Goal: Information Seeking & Learning: Learn about a topic

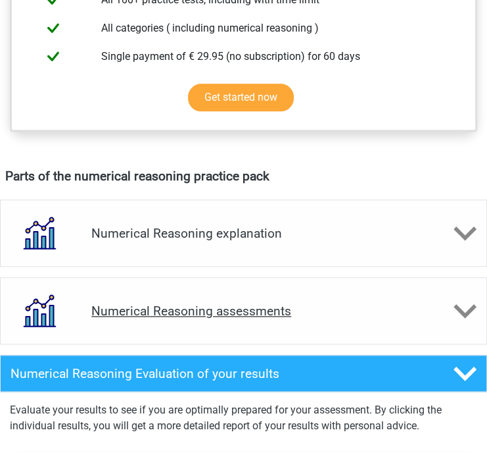
scroll to position [592, 0]
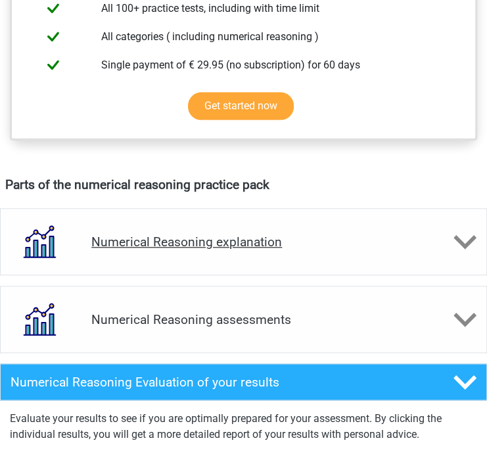
click at [403, 251] on div "Numerical Reasoning explanation" at bounding box center [243, 241] width 487 height 67
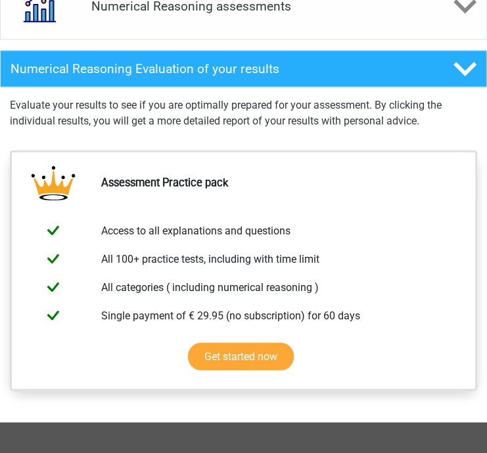
scroll to position [789, 0]
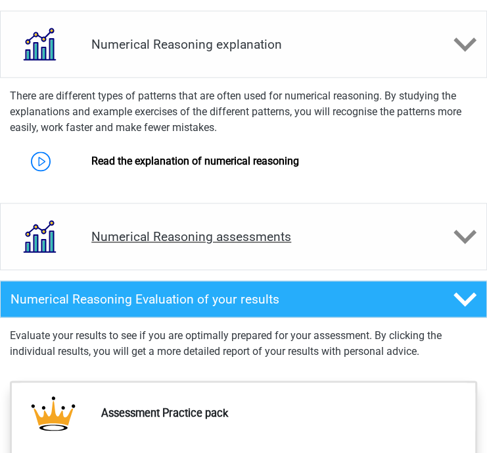
click at [360, 243] on div "Numerical Reasoning assessments" at bounding box center [243, 236] width 487 height 67
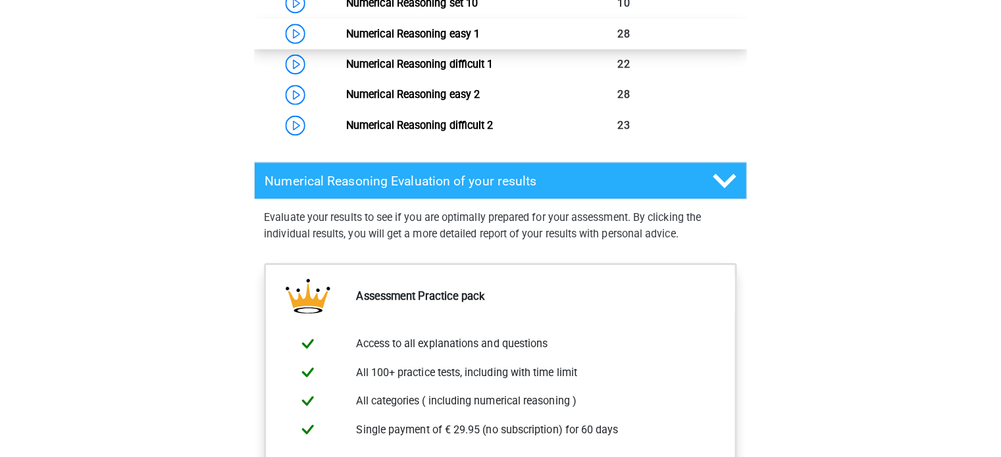
scroll to position [1447, 0]
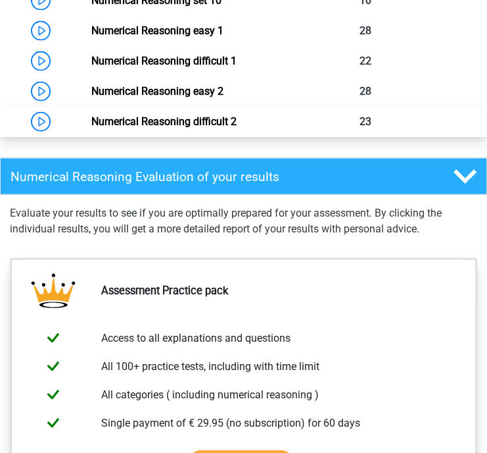
click at [91, 120] on link "Numerical Reasoning difficult 2" at bounding box center [163, 121] width 145 height 12
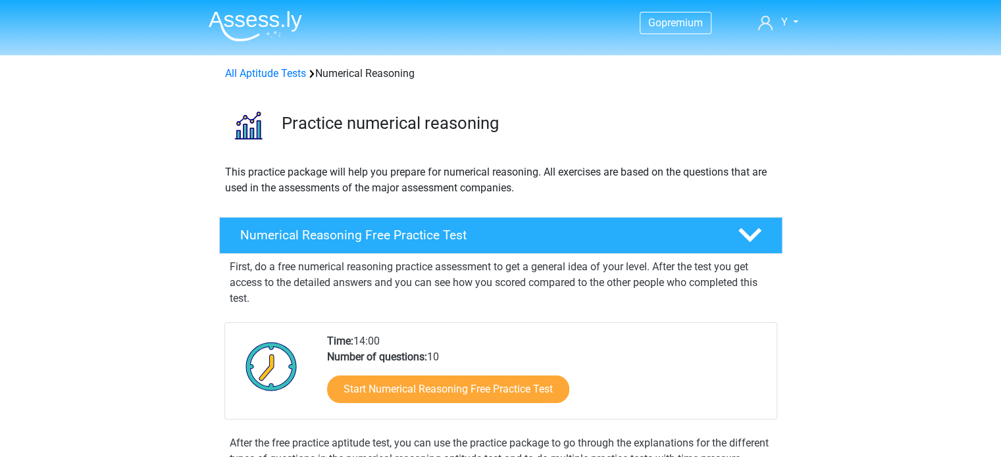
scroll to position [0, 0]
drag, startPoint x: 282, startPoint y: 86, endPoint x: 281, endPoint y: 76, distance: 9.2
click at [282, 82] on div "All Aptitude Tests Numerical Reasoning" at bounding box center [500, 71] width 625 height 32
click at [281, 74] on link "All Aptitude Tests" at bounding box center [265, 73] width 81 height 12
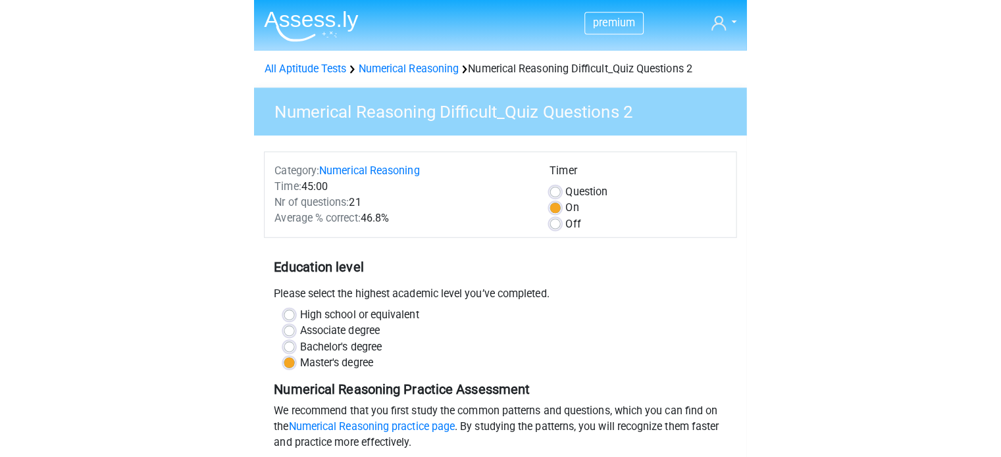
scroll to position [329, 0]
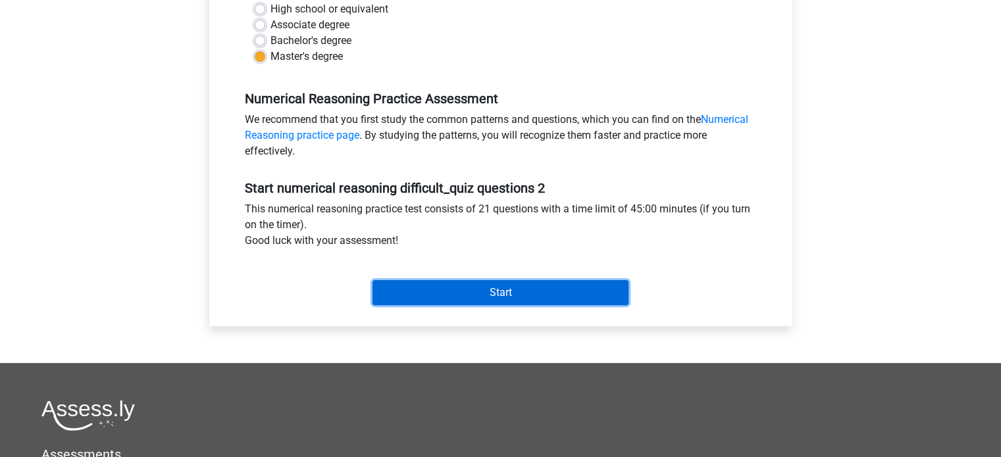
click at [487, 287] on input "Start" at bounding box center [500, 292] width 256 height 25
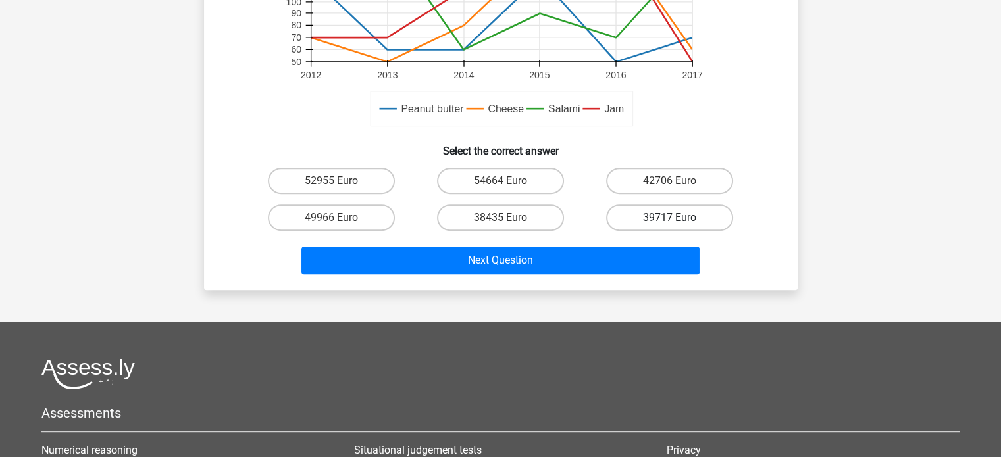
scroll to position [197, 0]
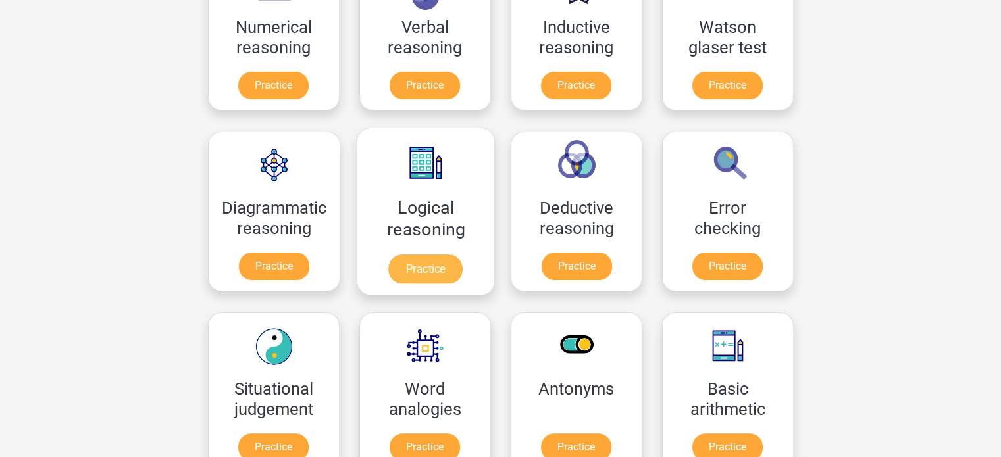
scroll to position [341, 0]
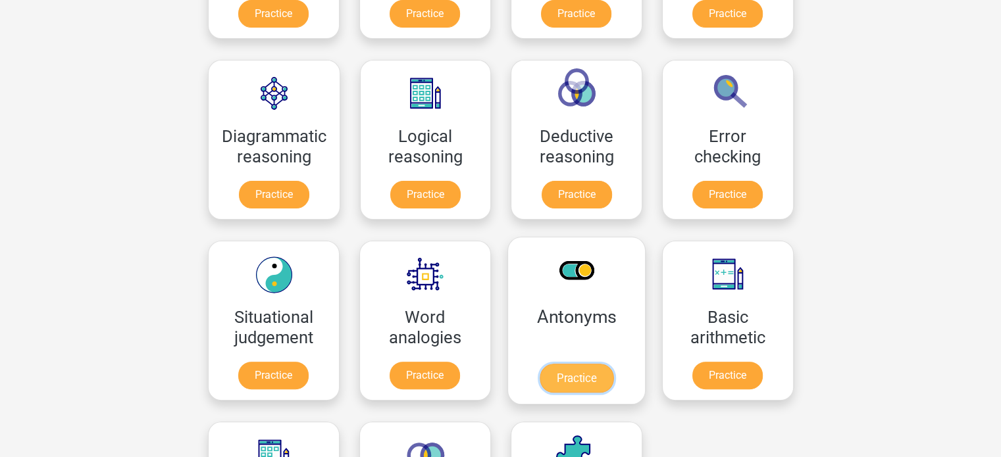
click at [589, 364] on link "Practice" at bounding box center [576, 378] width 74 height 29
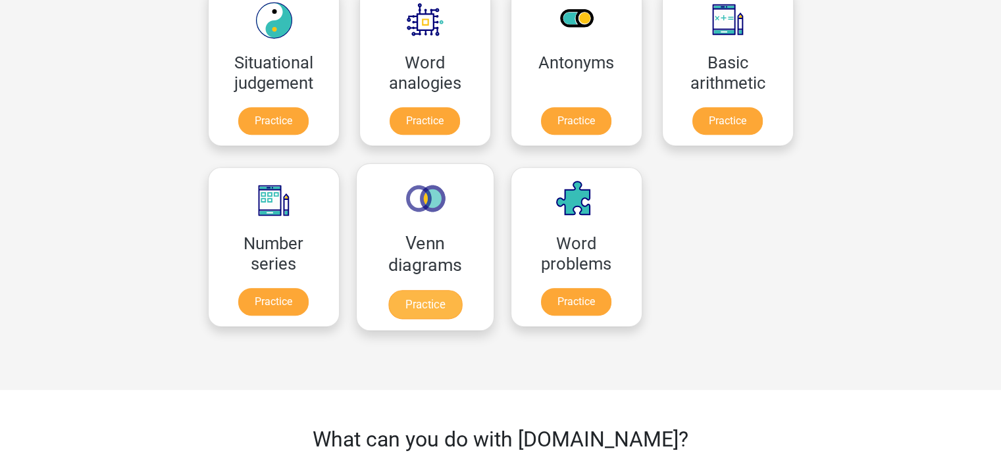
scroll to position [604, 0]
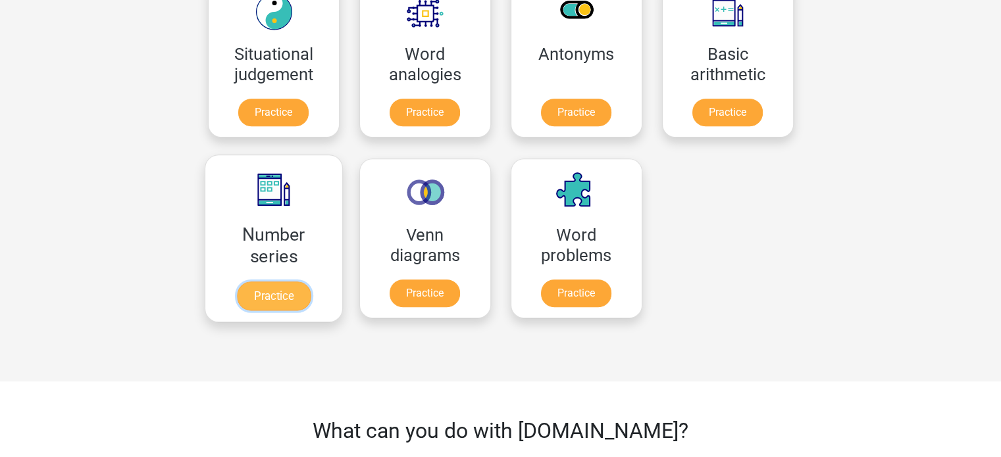
click at [295, 297] on link "Practice" at bounding box center [273, 296] width 74 height 29
click at [286, 282] on link "Practice" at bounding box center [273, 296] width 74 height 29
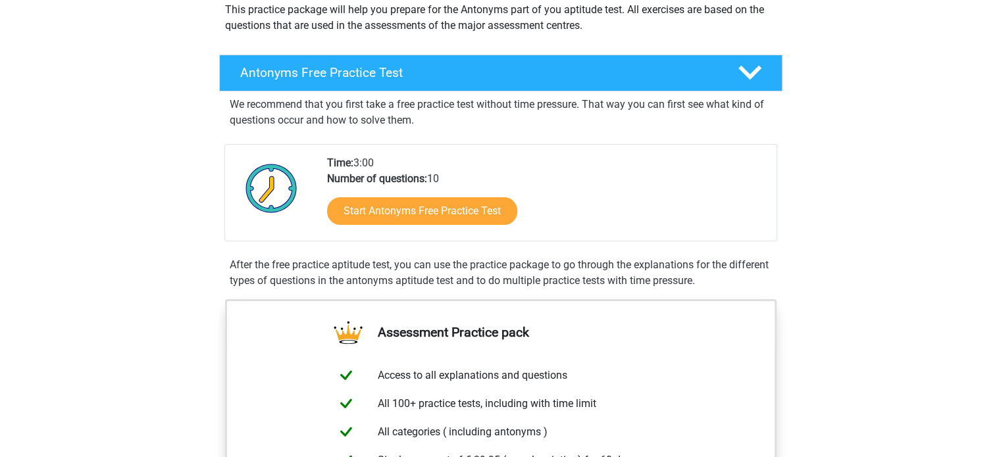
scroll to position [197, 0]
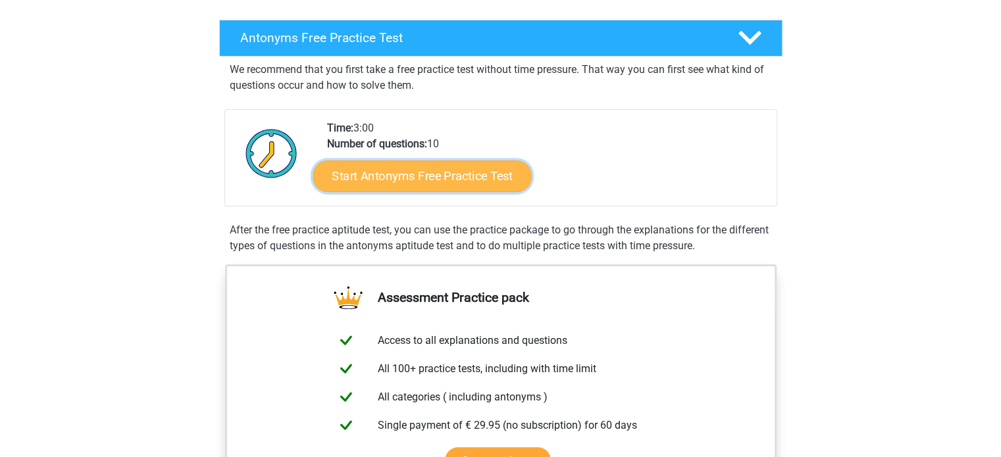
click at [449, 168] on link "Start Antonyms Free Practice Test" at bounding box center [421, 176] width 218 height 32
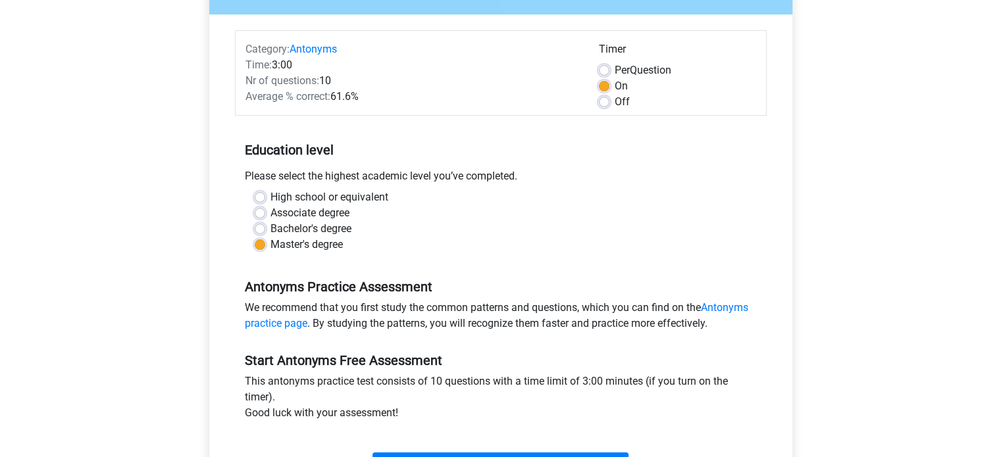
scroll to position [329, 0]
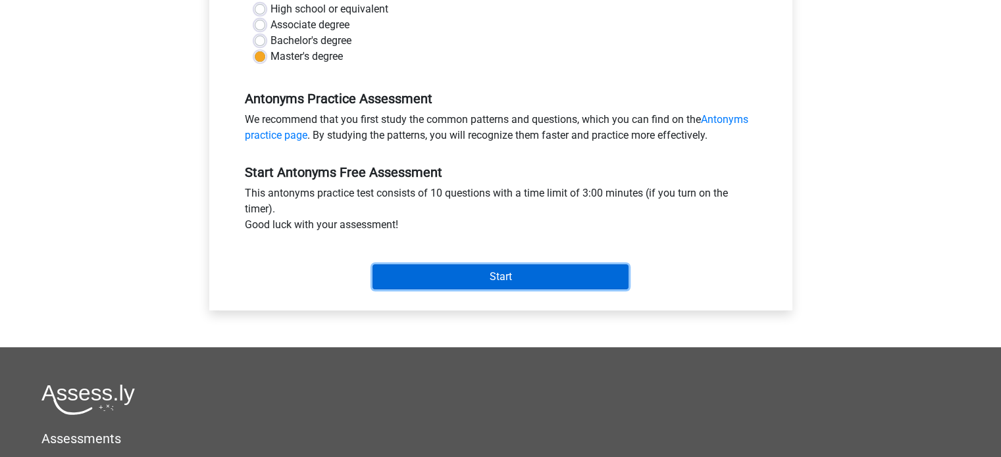
click at [502, 274] on input "Start" at bounding box center [500, 276] width 256 height 25
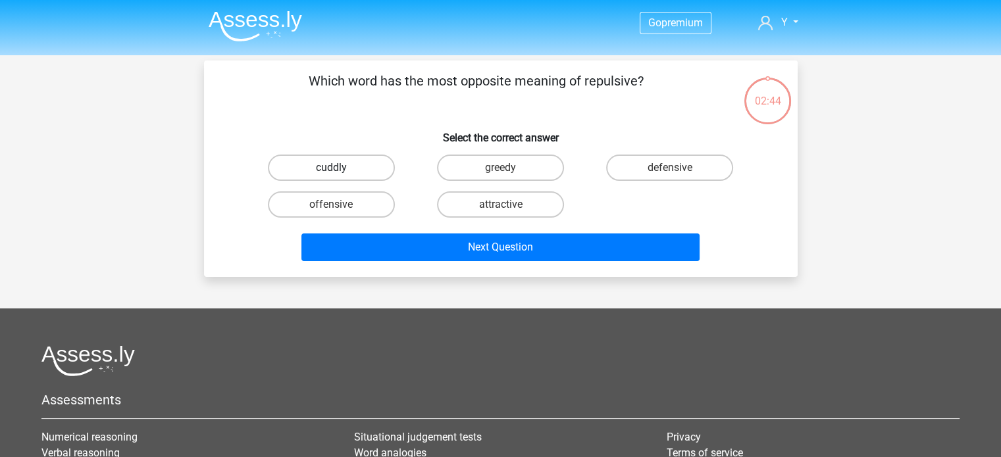
click at [375, 168] on label "cuddly" at bounding box center [331, 168] width 127 height 26
click at [339, 168] on input "cuddly" at bounding box center [335, 172] width 9 height 9
radio input "true"
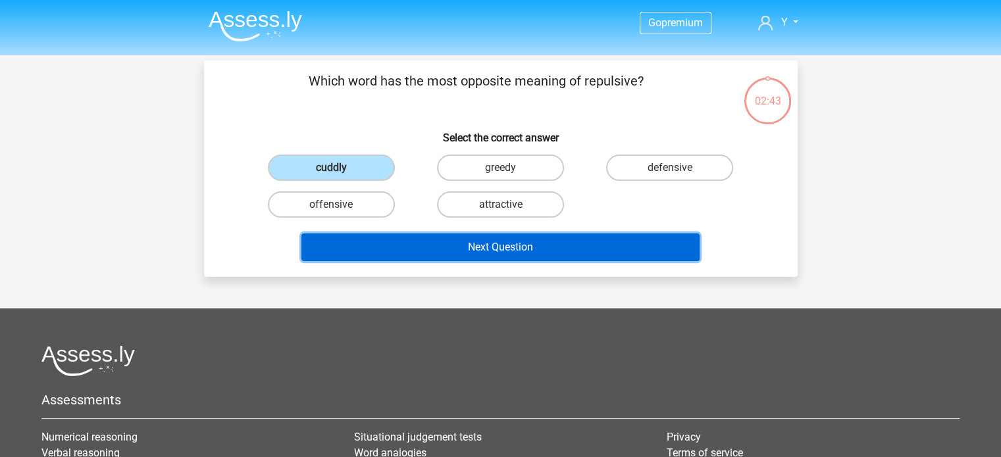
click at [499, 241] on button "Next Question" at bounding box center [500, 248] width 398 height 28
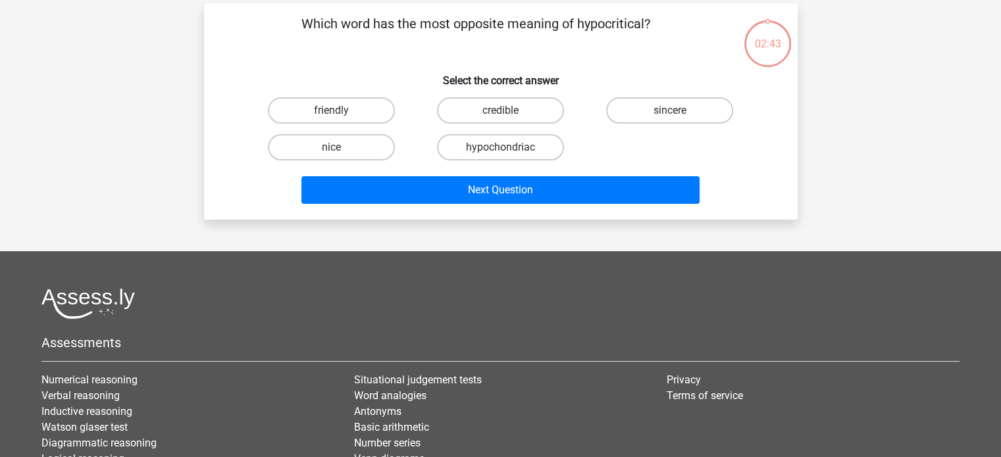
scroll to position [61, 0]
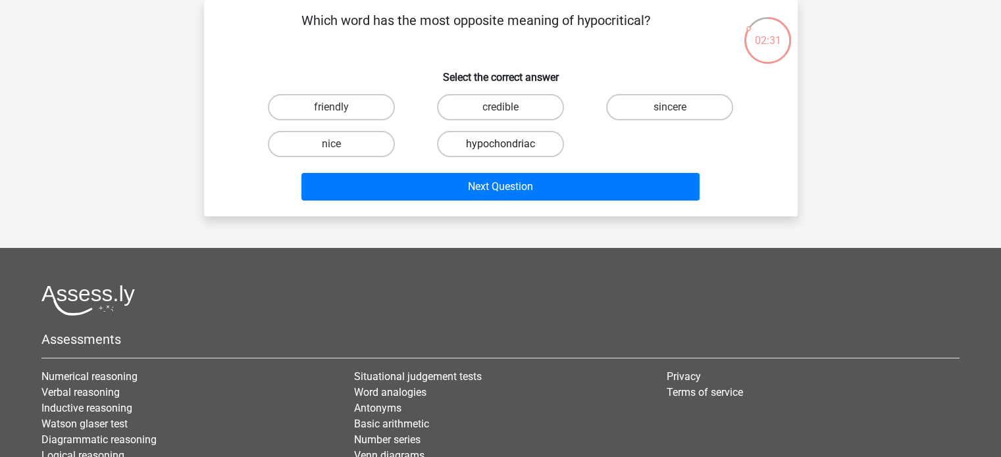
click at [509, 147] on label "hypochondriac" at bounding box center [500, 144] width 127 height 26
click at [509, 147] on input "hypochondriac" at bounding box center [504, 148] width 9 height 9
radio input "true"
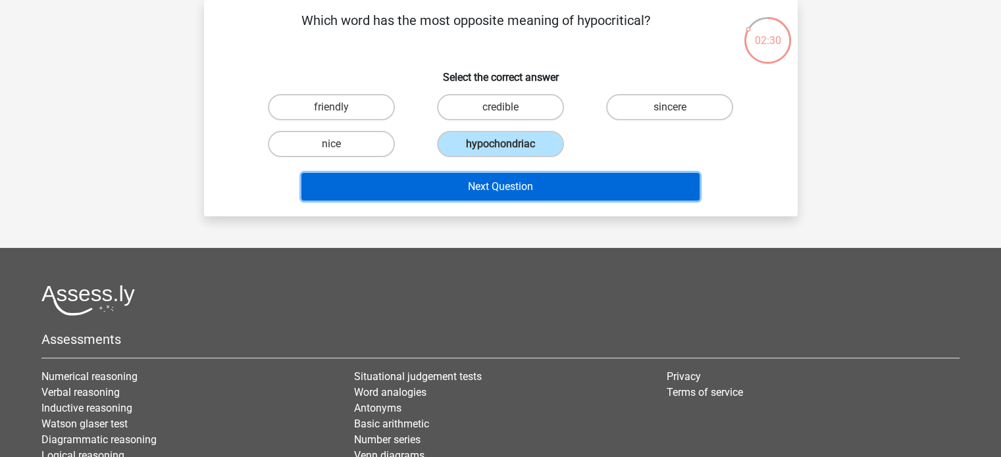
click at [499, 186] on button "Next Question" at bounding box center [500, 187] width 398 height 28
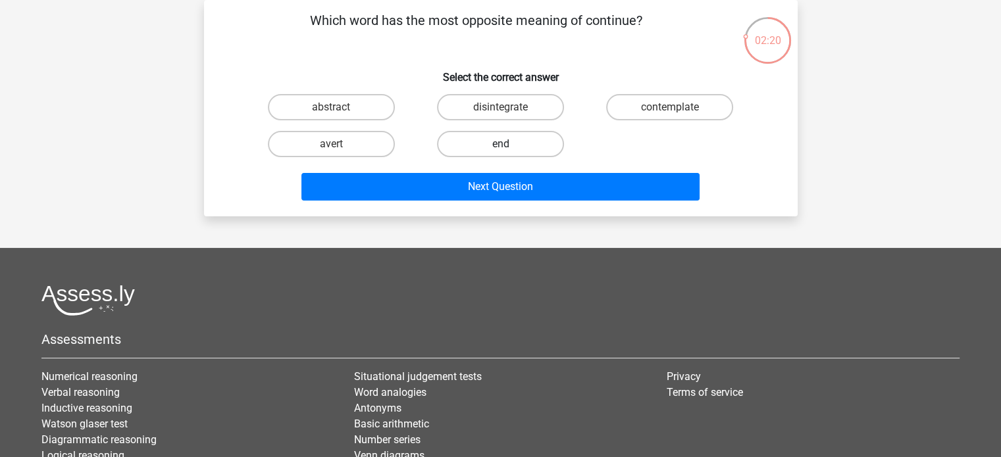
click at [514, 151] on label "end" at bounding box center [500, 144] width 127 height 26
click at [509, 151] on input "end" at bounding box center [504, 148] width 9 height 9
radio input "true"
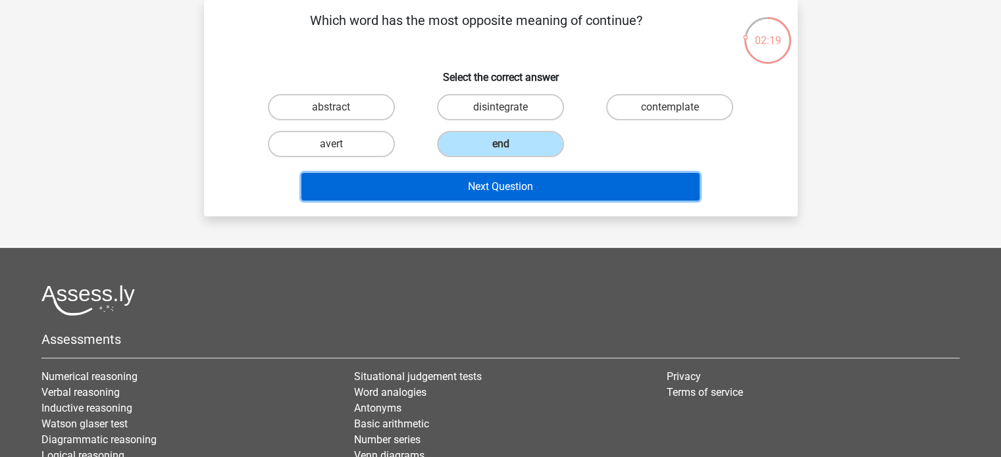
click at [502, 182] on button "Next Question" at bounding box center [500, 187] width 398 height 28
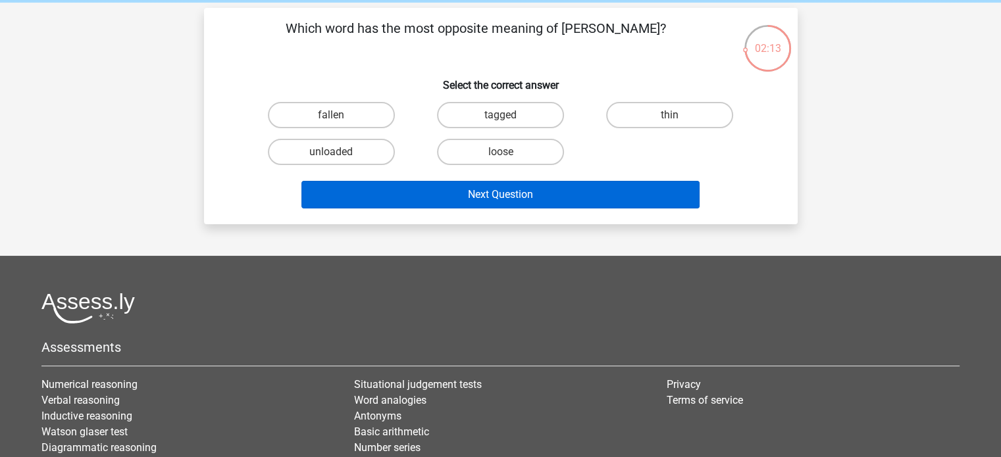
scroll to position [0, 0]
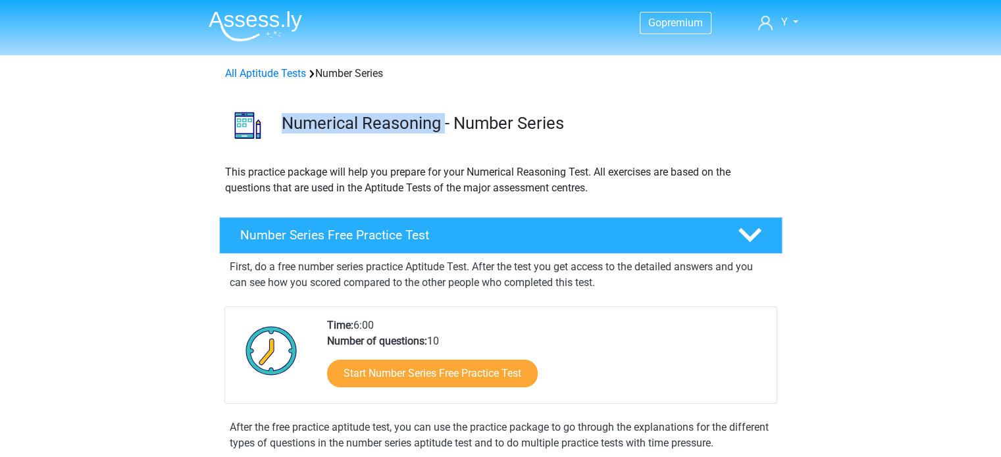
drag, startPoint x: 281, startPoint y: 118, endPoint x: 444, endPoint y: 115, distance: 163.2
click at [444, 115] on h3 "Numerical Reasoning - Number Series" at bounding box center [527, 123] width 490 height 20
copy h3 "Numerical Reasoning"
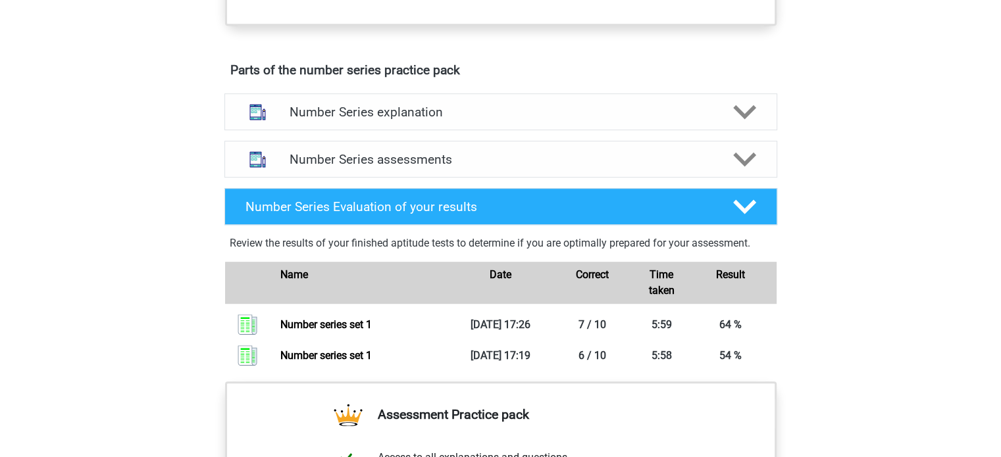
scroll to position [526, 0]
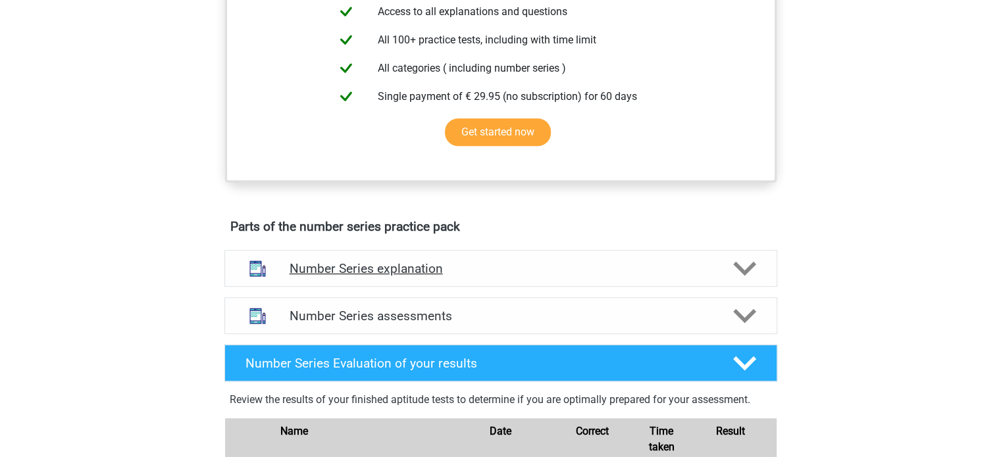
click at [385, 257] on div "Number Series explanation" at bounding box center [500, 268] width 553 height 37
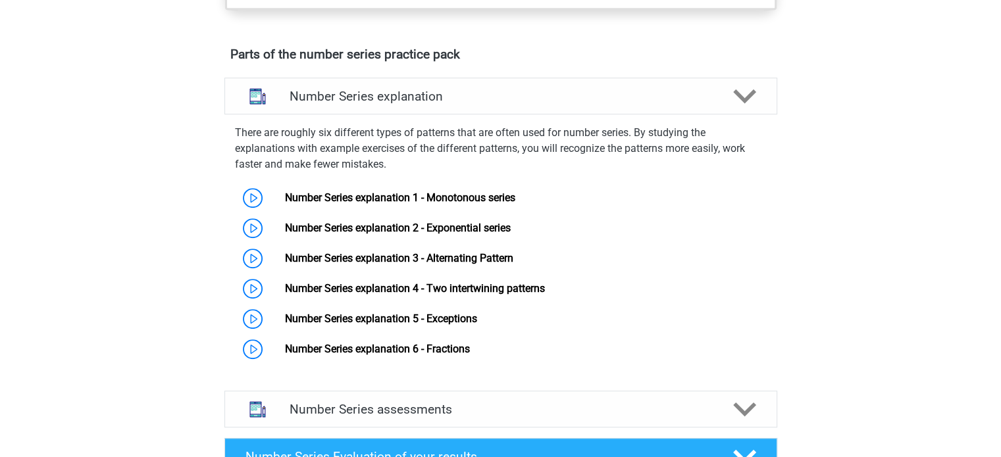
scroll to position [724, 0]
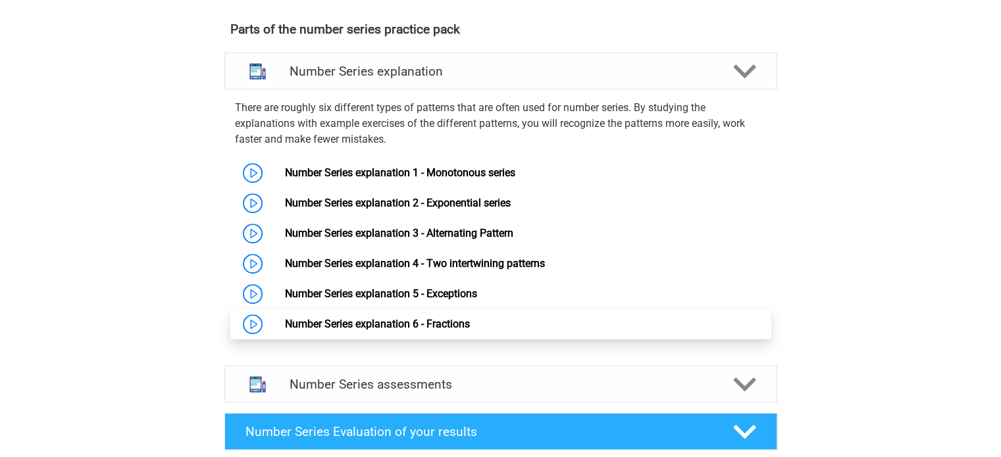
click at [285, 324] on link "Number Series explanation 6 - Fractions" at bounding box center [377, 324] width 185 height 12
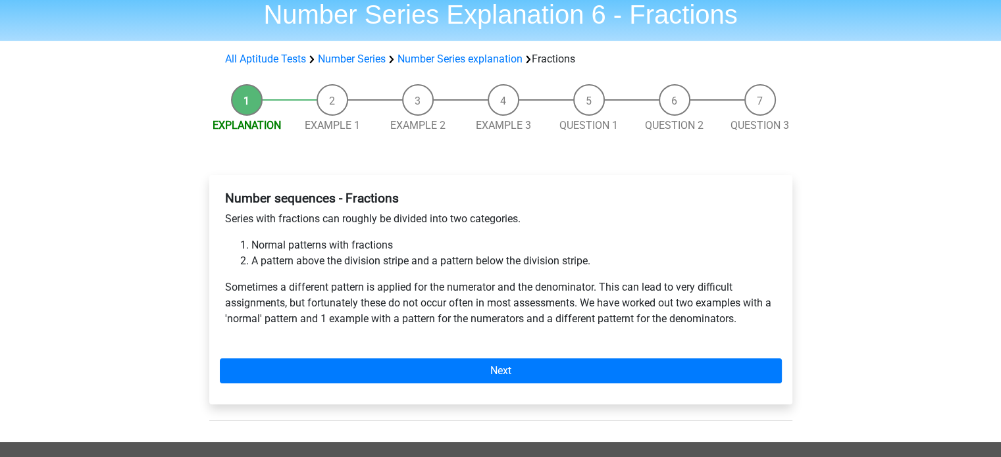
scroll to position [66, 0]
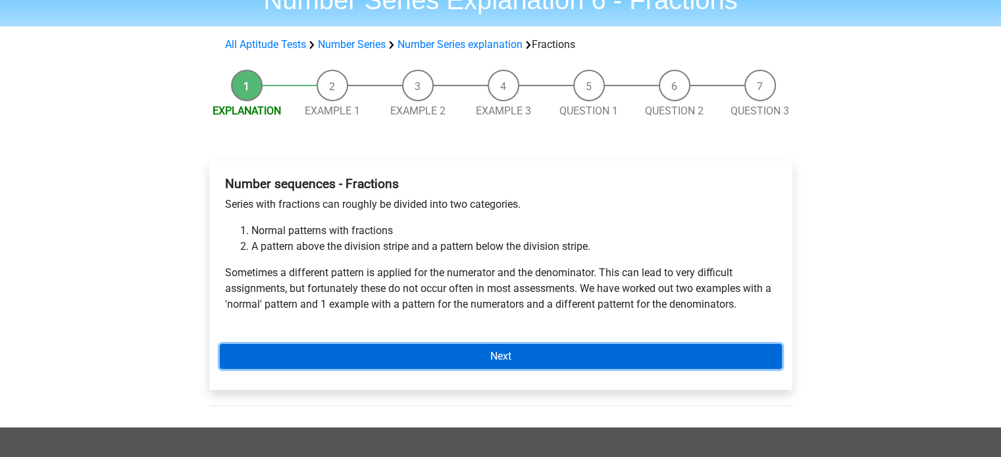
click at [489, 354] on link "Next" at bounding box center [501, 356] width 562 height 25
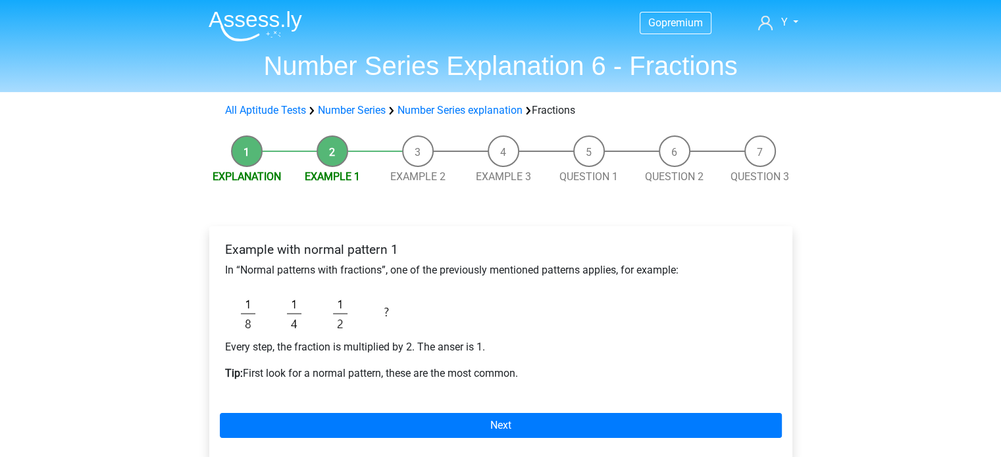
scroll to position [66, 0]
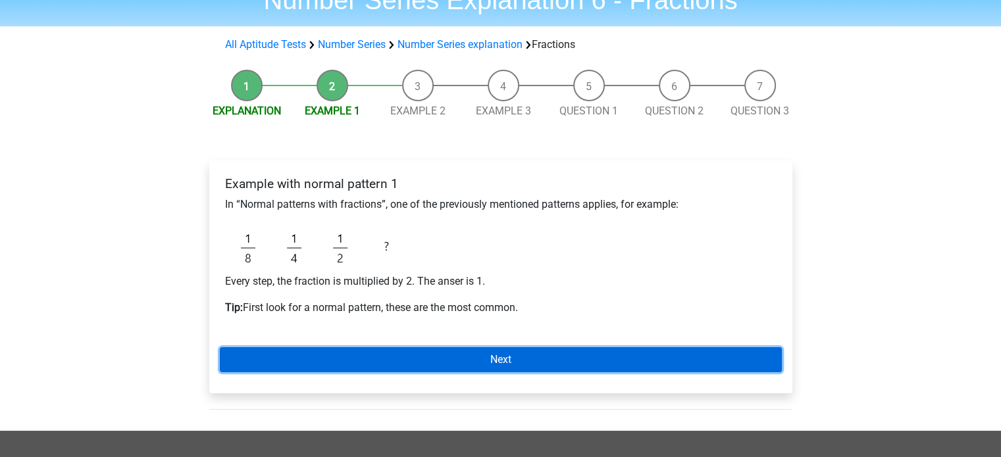
click at [439, 351] on link "Next" at bounding box center [501, 359] width 562 height 25
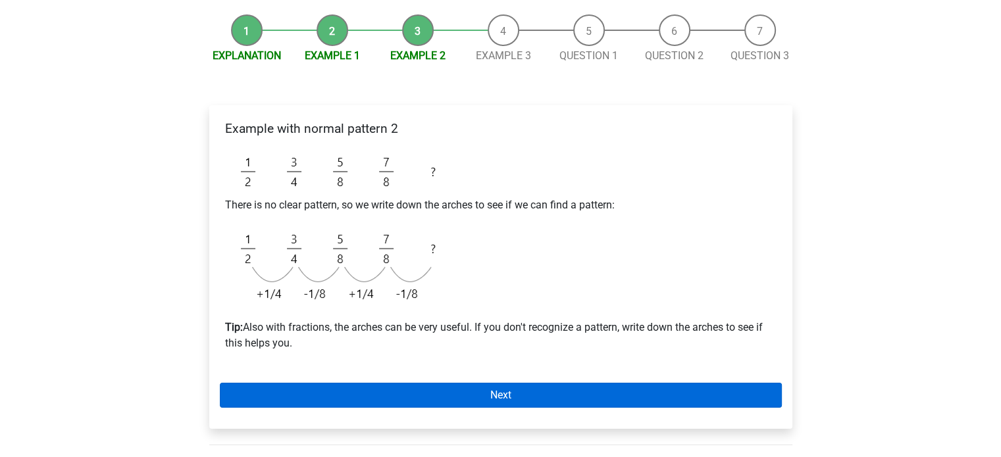
scroll to position [197, 0]
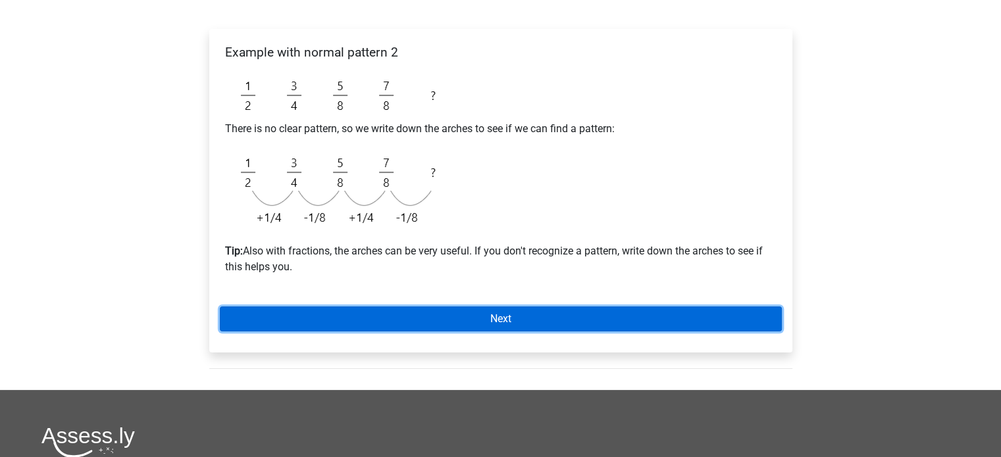
click at [480, 316] on link "Next" at bounding box center [501, 319] width 562 height 25
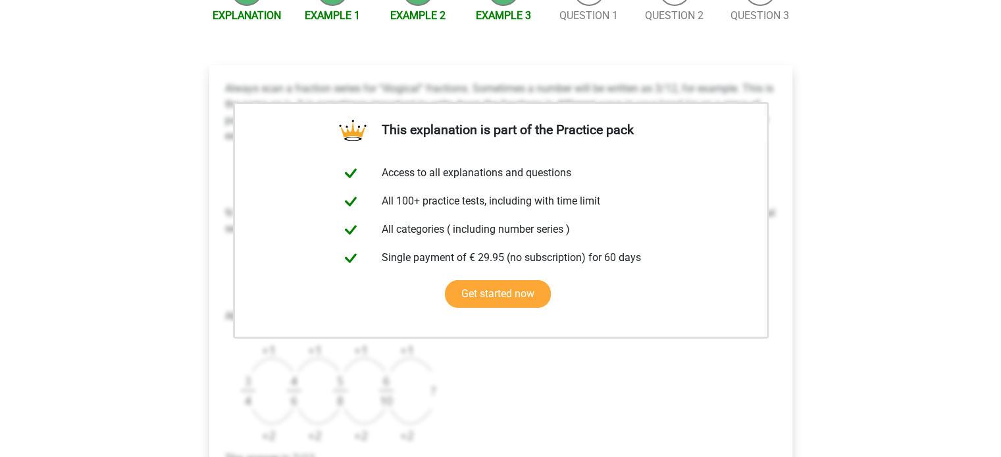
scroll to position [395, 0]
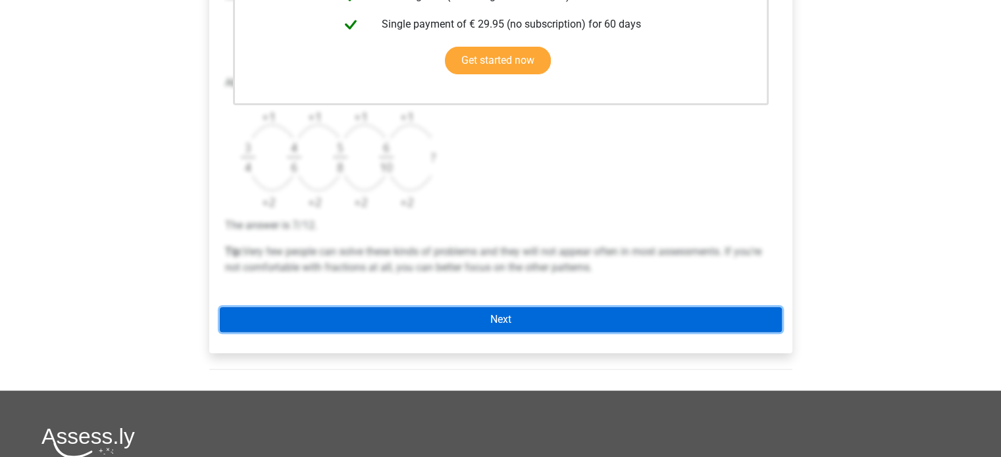
click at [503, 316] on link "Next" at bounding box center [501, 319] width 562 height 25
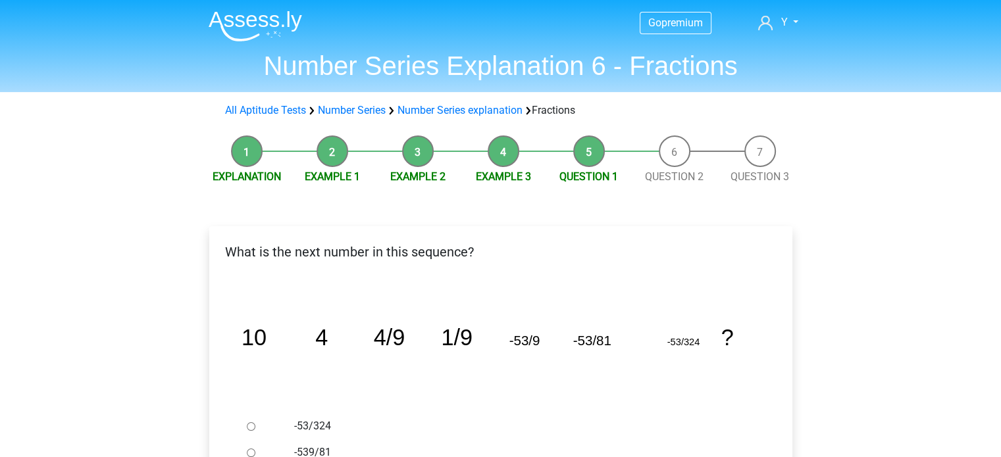
scroll to position [66, 0]
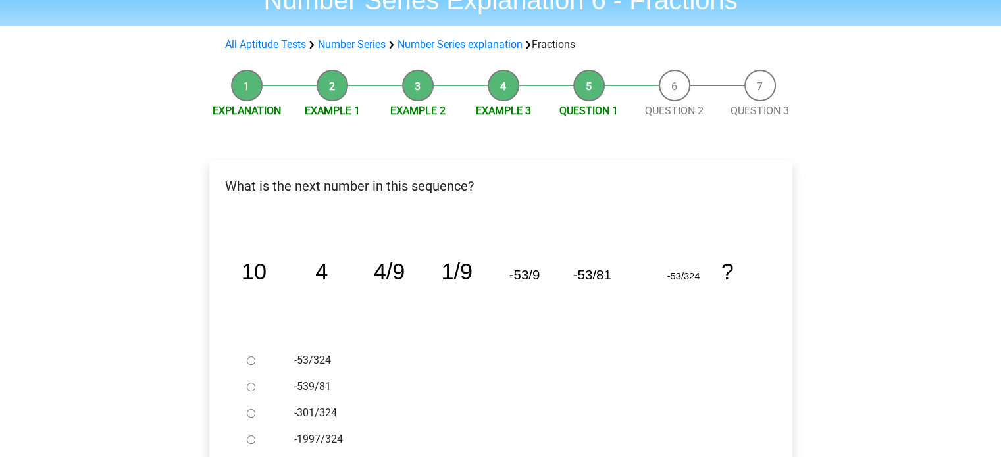
click at [980, 91] on div "Go premium Y jasmine2001tw@gmail.com" at bounding box center [500, 443] width 1001 height 1018
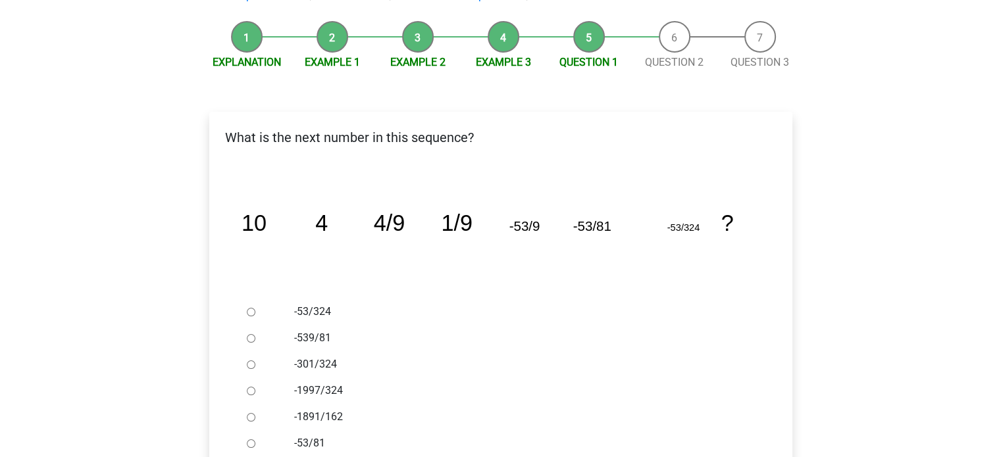
scroll to position [197, 0]
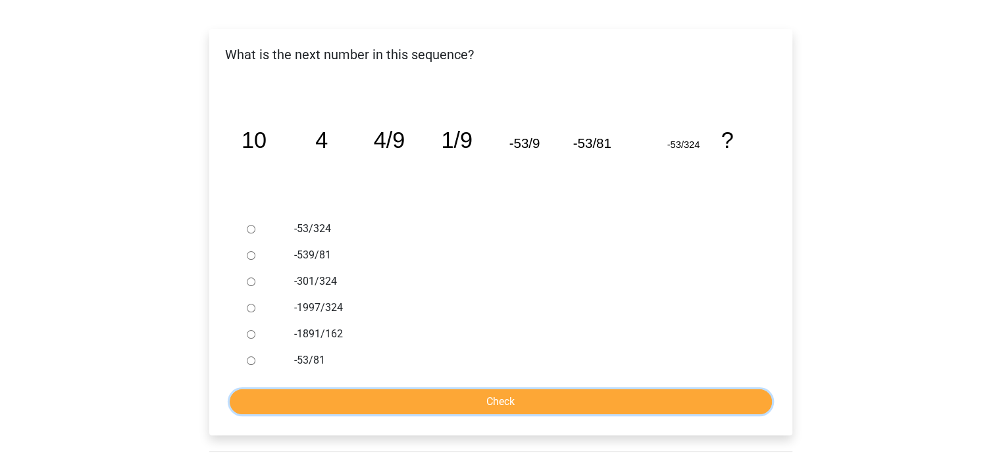
drag, startPoint x: 312, startPoint y: 400, endPoint x: 322, endPoint y: 428, distance: 30.0
click at [322, 428] on div "What is the next number in this sequence? image/svg+xml 10 4 4/9 1/9 -53/9 -53/…" at bounding box center [500, 232] width 583 height 407
click at [328, 285] on label "-301/324" at bounding box center [521, 282] width 455 height 16
click at [255, 285] on input "-301/324" at bounding box center [251, 282] width 9 height 9
radio input "true"
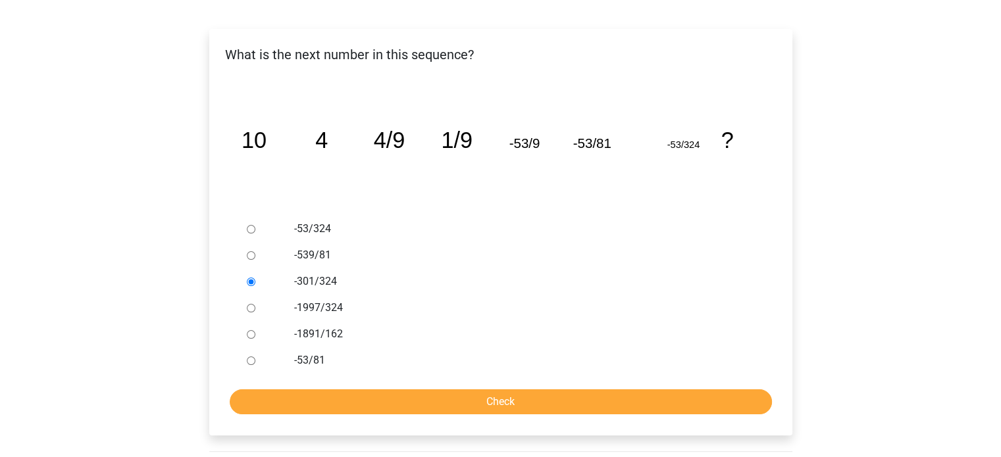
click at [326, 309] on label "-1997/324" at bounding box center [521, 308] width 455 height 16
click at [255, 309] on input "-1997/324" at bounding box center [251, 308] width 9 height 9
radio input "true"
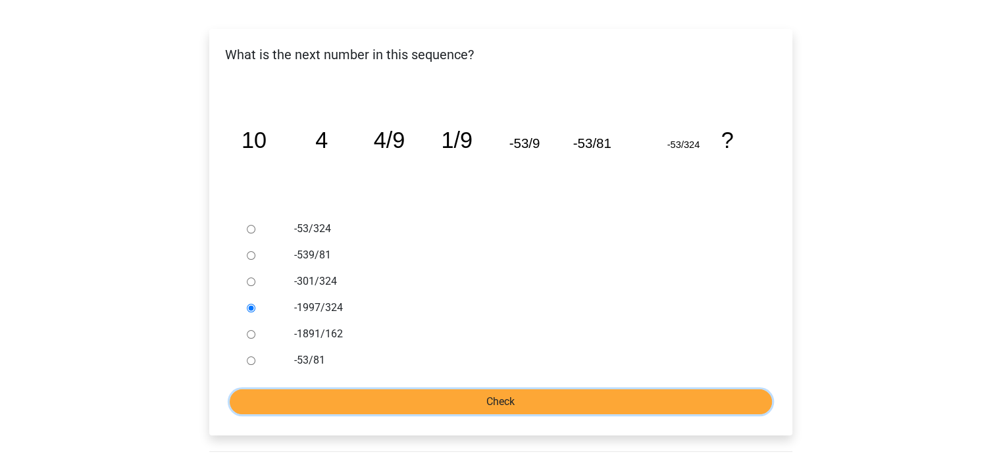
click at [403, 397] on input "Check" at bounding box center [501, 401] width 542 height 25
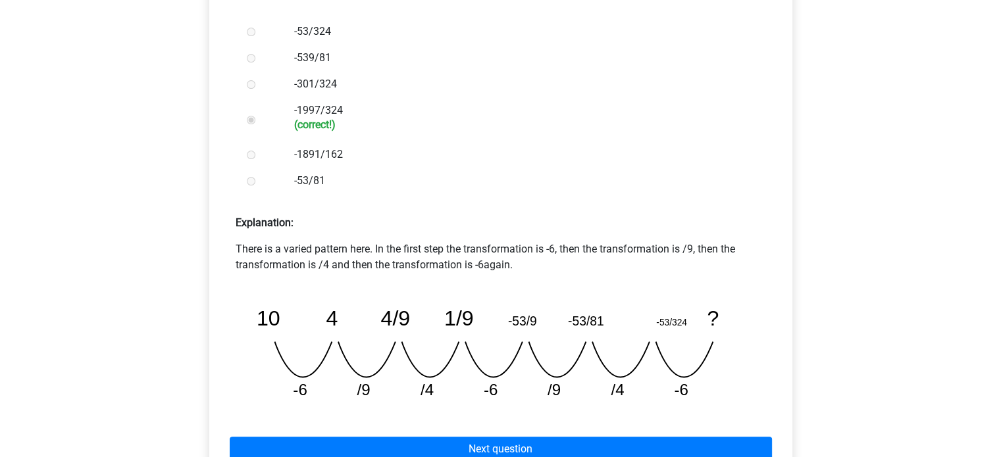
scroll to position [460, 0]
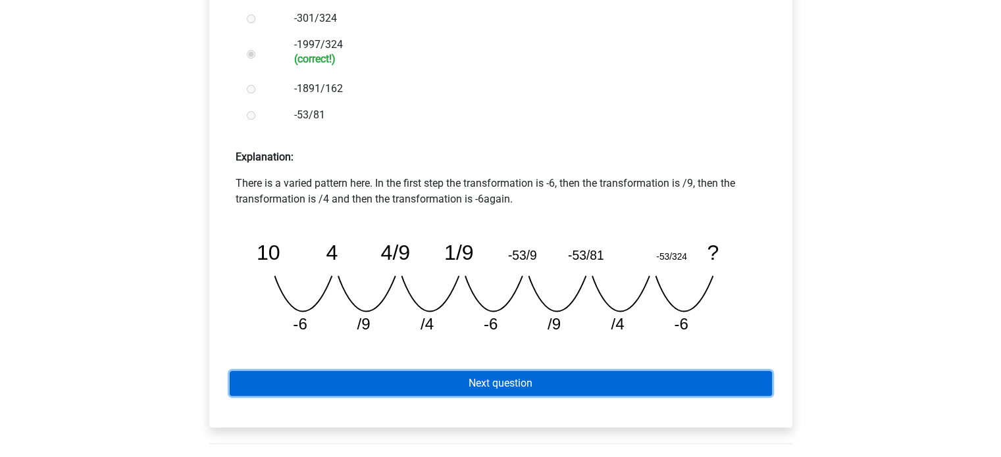
click at [448, 388] on link "Next question" at bounding box center [501, 383] width 542 height 25
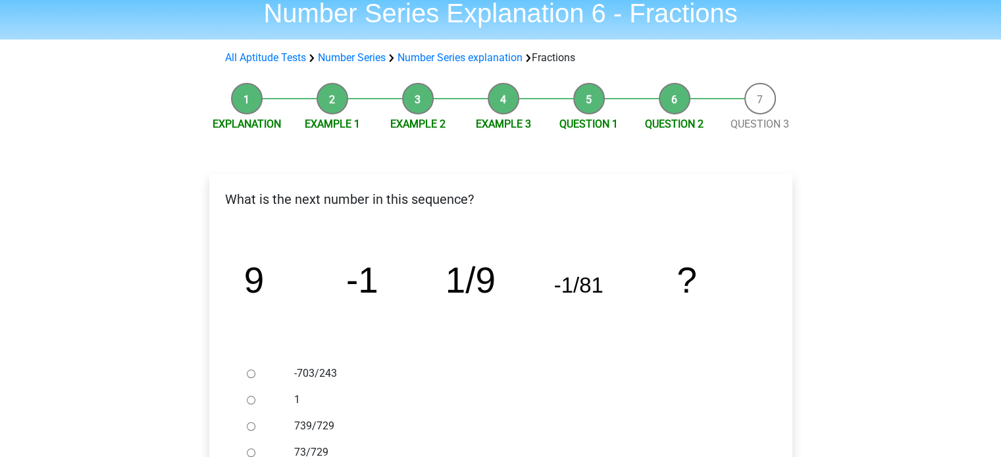
scroll to position [132, 0]
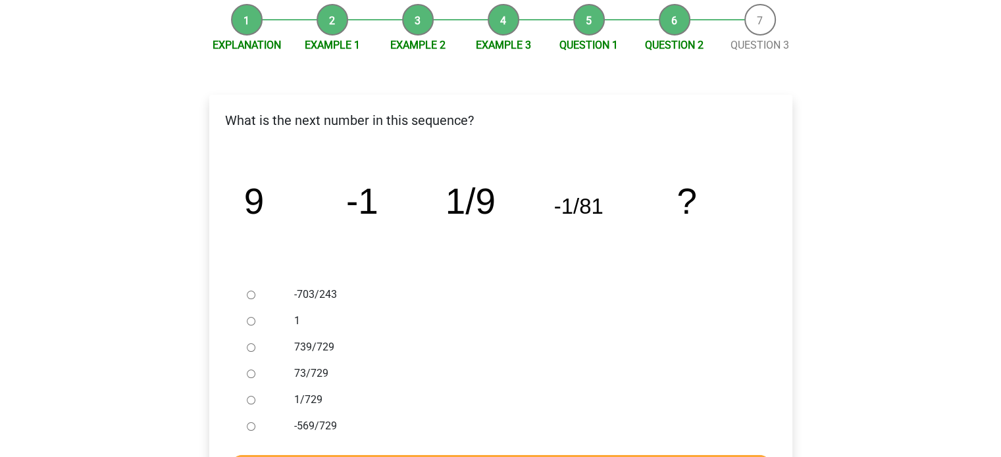
click at [261, 407] on div at bounding box center [262, 400] width 43 height 26
click at [247, 402] on input "1/729" at bounding box center [251, 400] width 9 height 9
radio input "true"
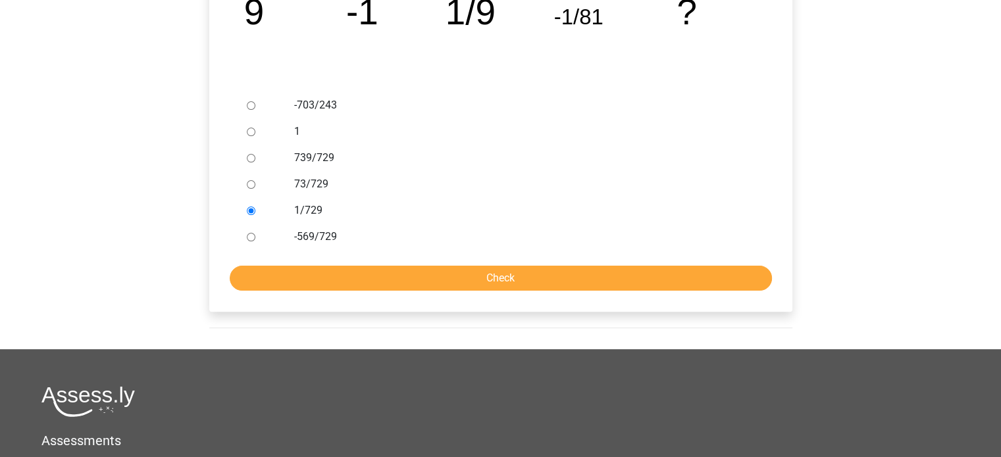
scroll to position [329, 0]
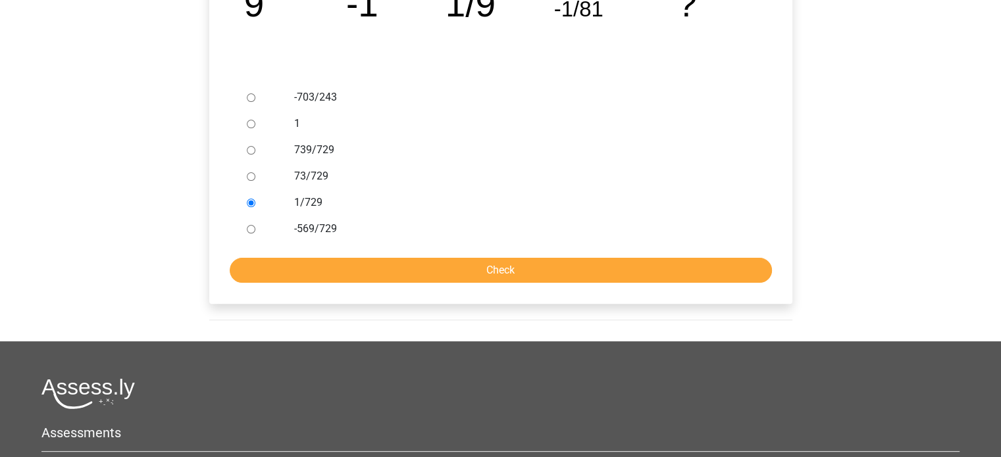
click at [469, 254] on form "-703/243 1 739/729 73/729 1/729 -569/729 Check" at bounding box center [501, 183] width 562 height 199
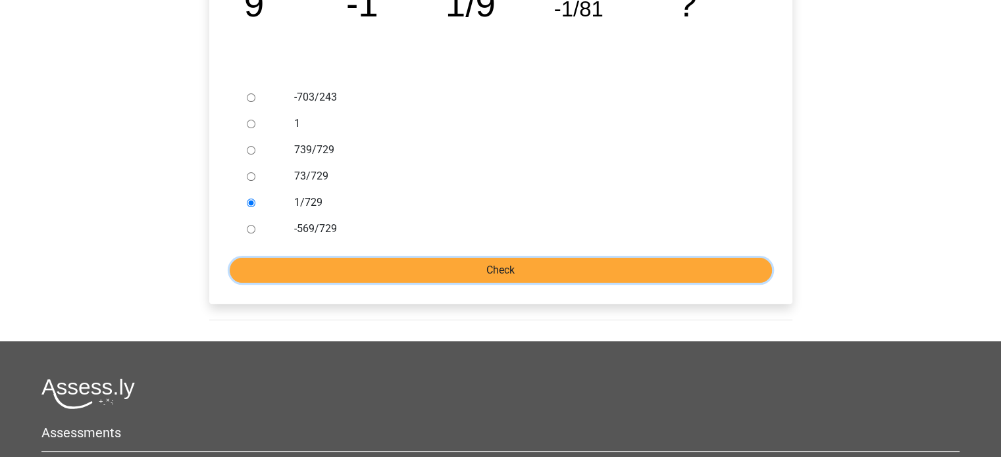
click at [467, 265] on input "Check" at bounding box center [501, 270] width 542 height 25
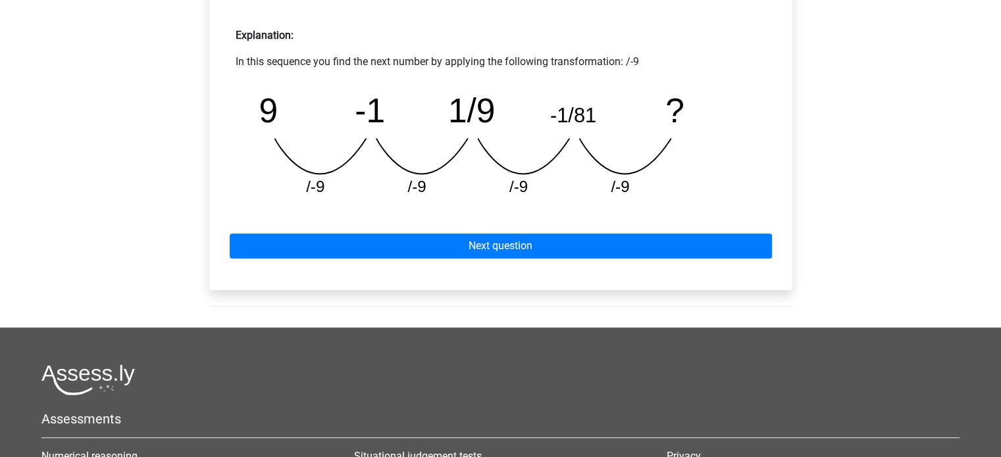
scroll to position [592, 0]
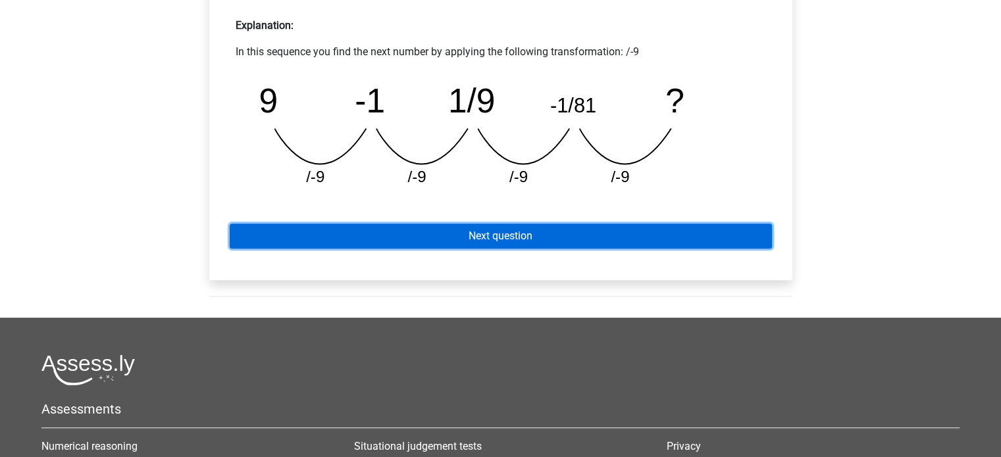
click at [505, 232] on link "Next question" at bounding box center [501, 236] width 542 height 25
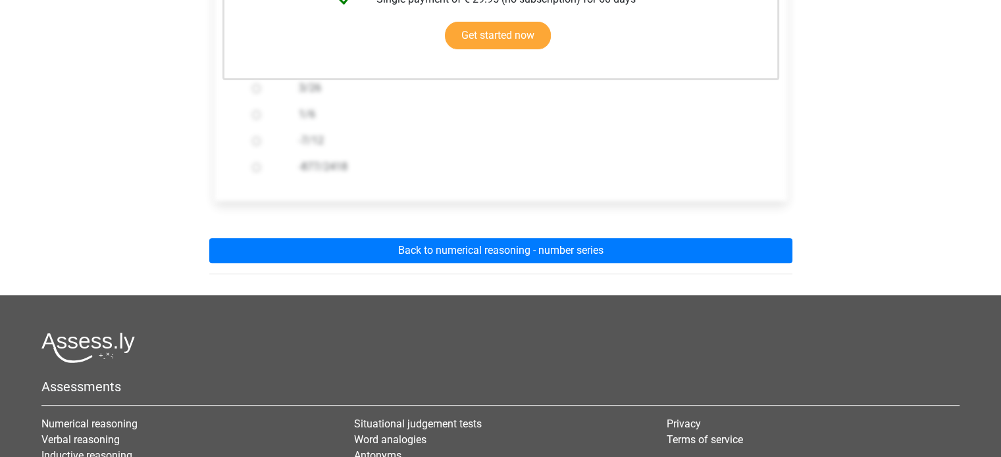
scroll to position [395, 0]
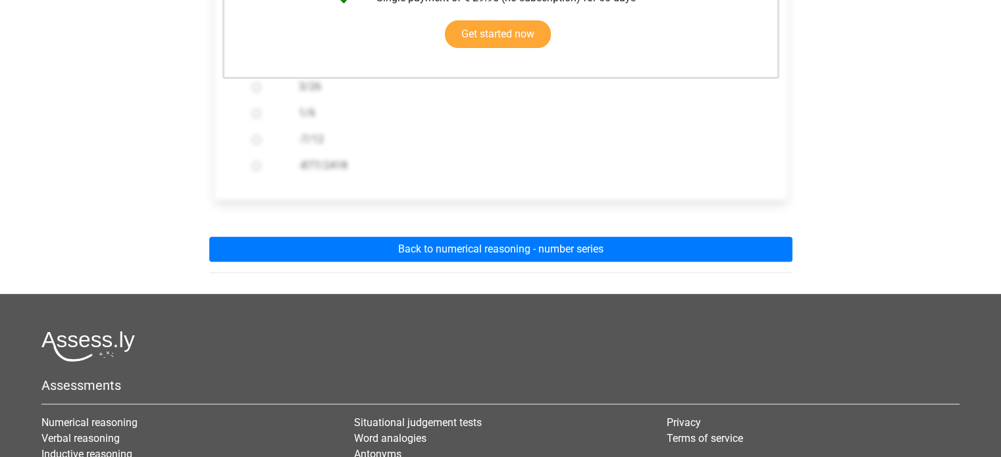
drag, startPoint x: 885, startPoint y: 43, endPoint x: 895, endPoint y: 11, distance: 33.5
click at [885, 43] on div "Go premium Y jasmine2001tw@gmail.com" at bounding box center [500, 123] width 1001 height 1036
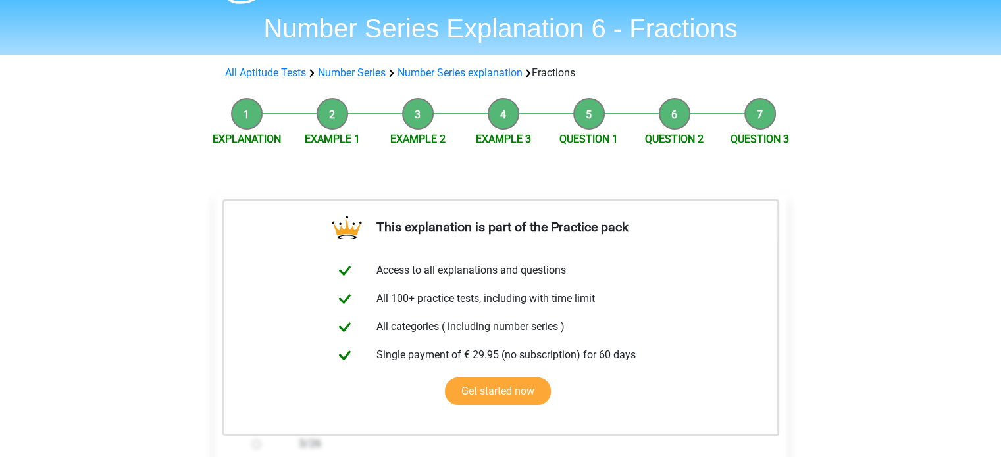
scroll to position [0, 0]
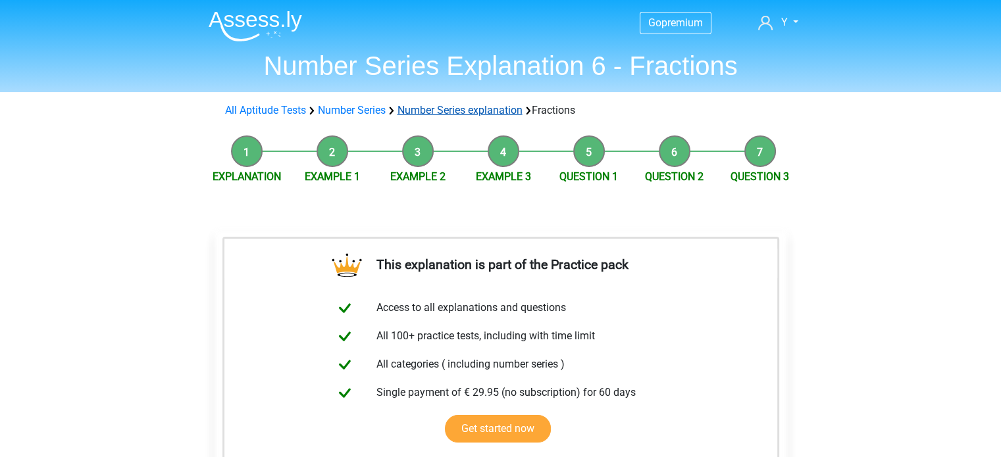
click at [487, 105] on link "Number Series explanation" at bounding box center [459, 110] width 125 height 12
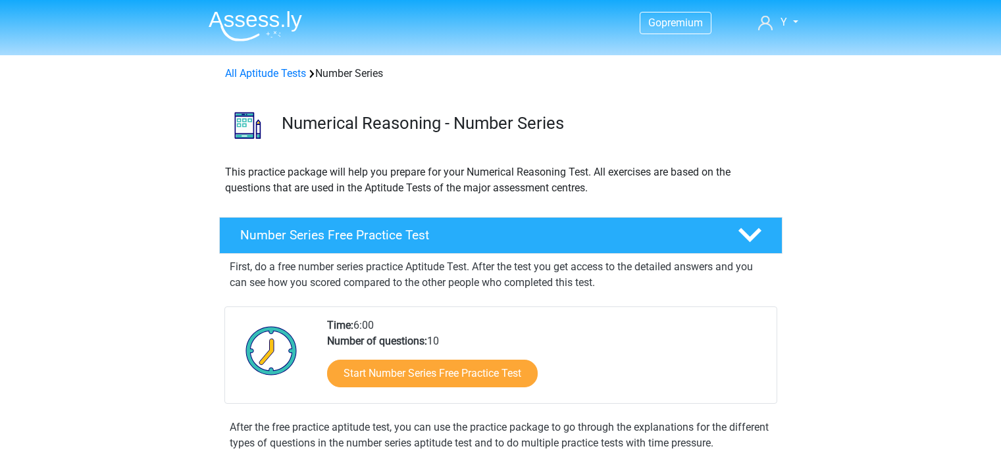
scroll to position [769, 0]
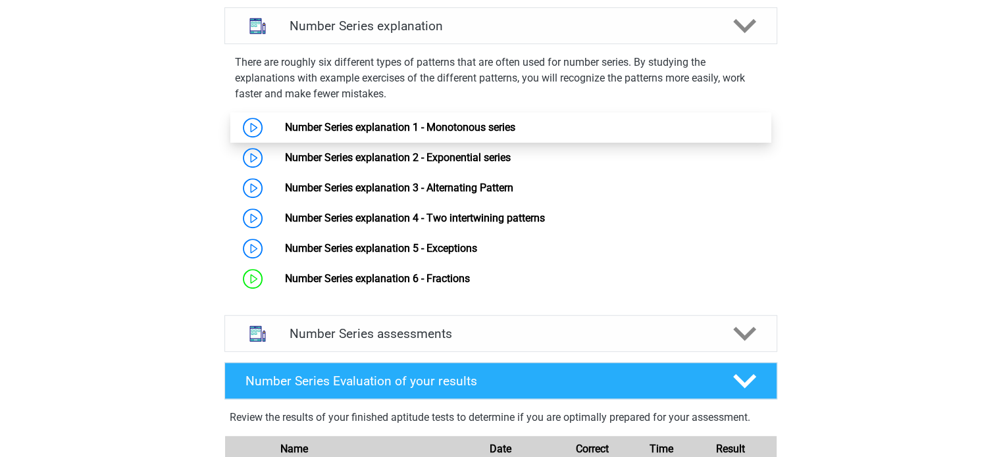
click at [285, 124] on link "Number Series explanation 1 - Monotonous series" at bounding box center [400, 127] width 230 height 12
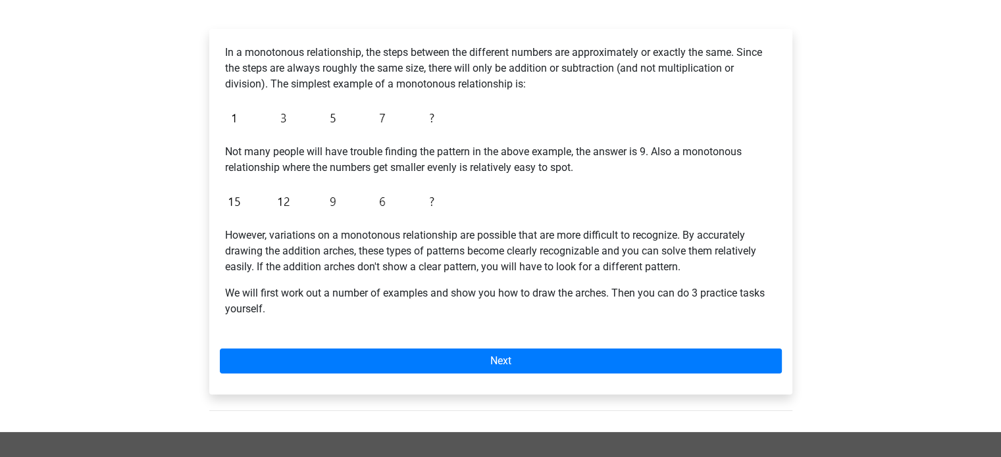
scroll to position [329, 0]
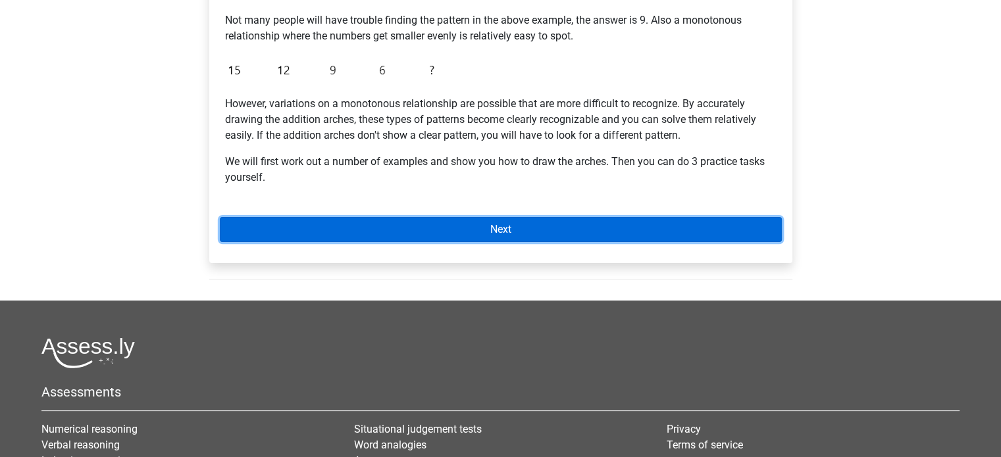
click at [342, 234] on link "Next" at bounding box center [501, 229] width 562 height 25
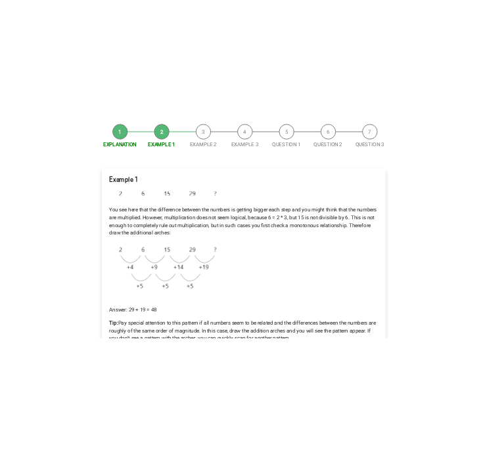
scroll to position [132, 0]
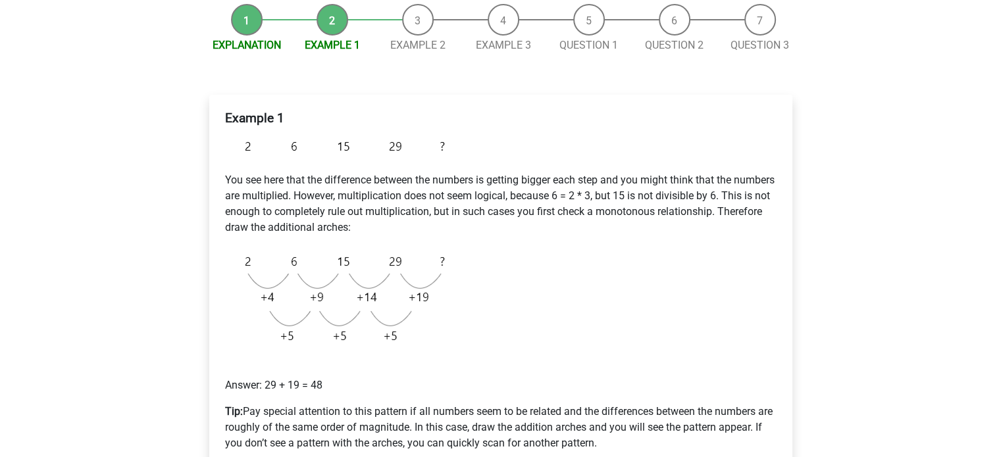
drag, startPoint x: 754, startPoint y: 151, endPoint x: 797, endPoint y: 76, distance: 86.7
click at [754, 151] on div "Example 1 You see here that the difference between the numbers is getting bigge…" at bounding box center [501, 286] width 562 height 362
